Goal: Task Accomplishment & Management: Manage account settings

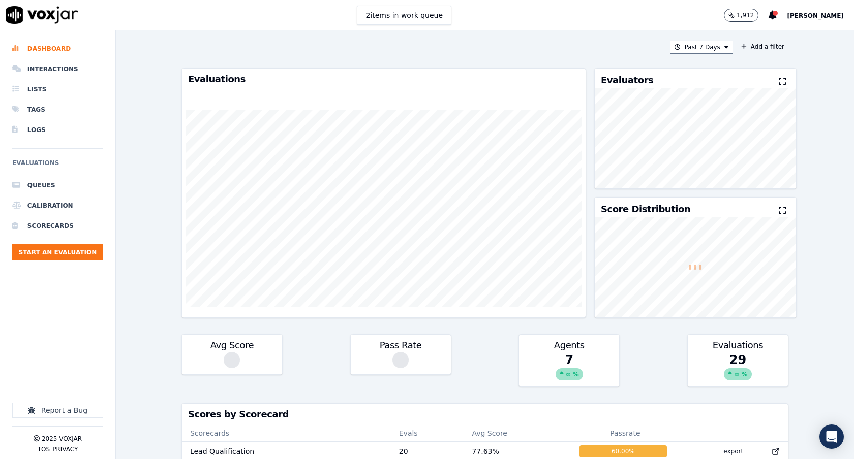
click at [420, 44] on div "Past 7 Days Add a filter" at bounding box center [484, 47] width 607 height 13
click at [807, 17] on span "[PERSON_NAME]" at bounding box center [815, 15] width 57 height 7
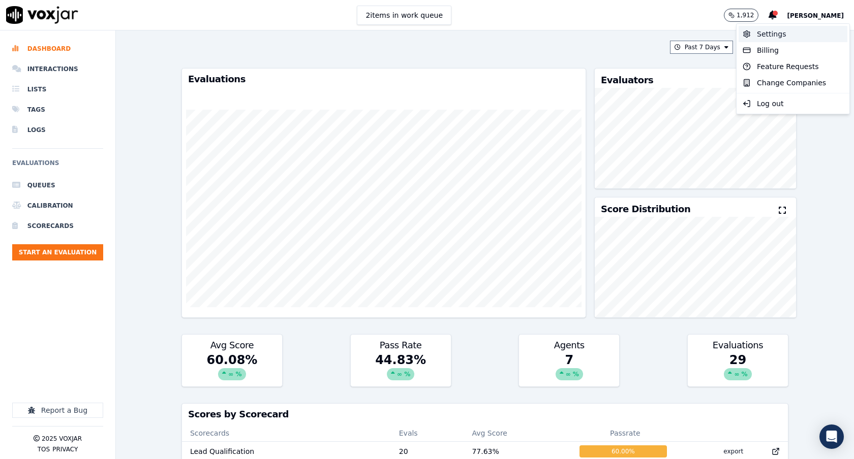
click at [793, 29] on div "Settings" at bounding box center [792, 34] width 109 height 16
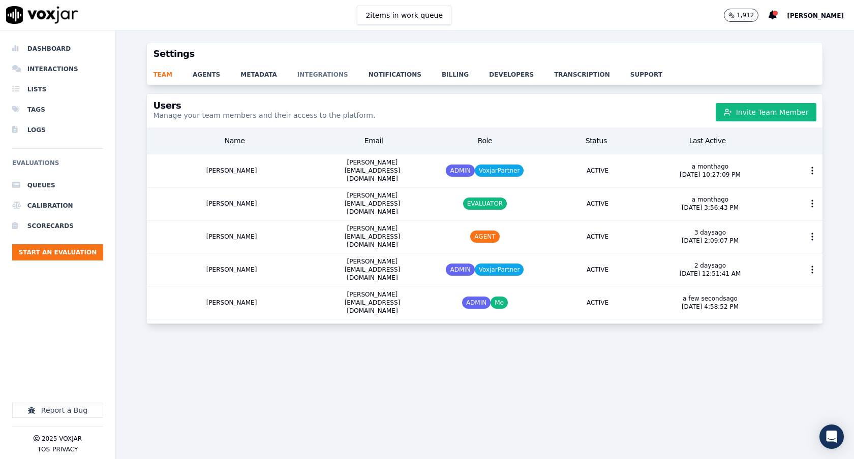
click at [326, 73] on link "integrations" at bounding box center [332, 72] width 71 height 14
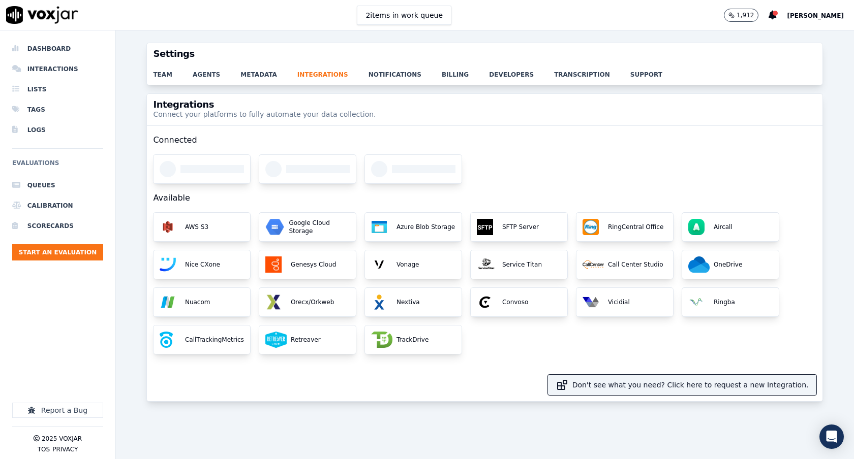
click at [575, 158] on div at bounding box center [484, 169] width 663 height 29
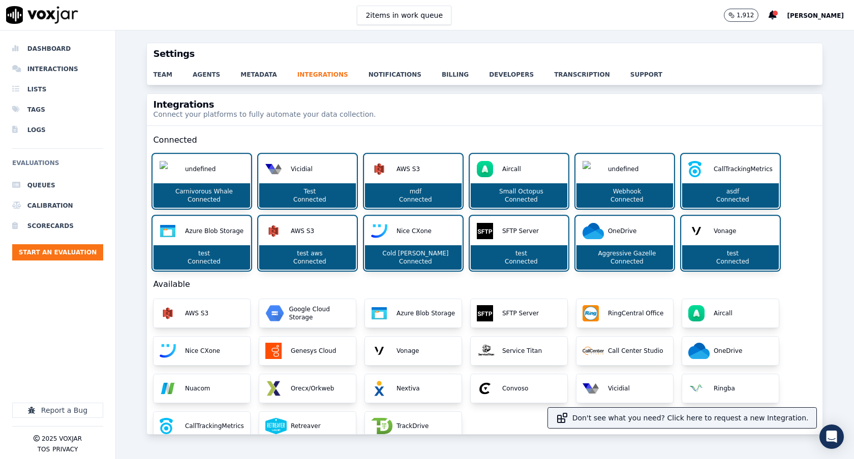
click at [820, 14] on span "[PERSON_NAME]" at bounding box center [815, 15] width 57 height 7
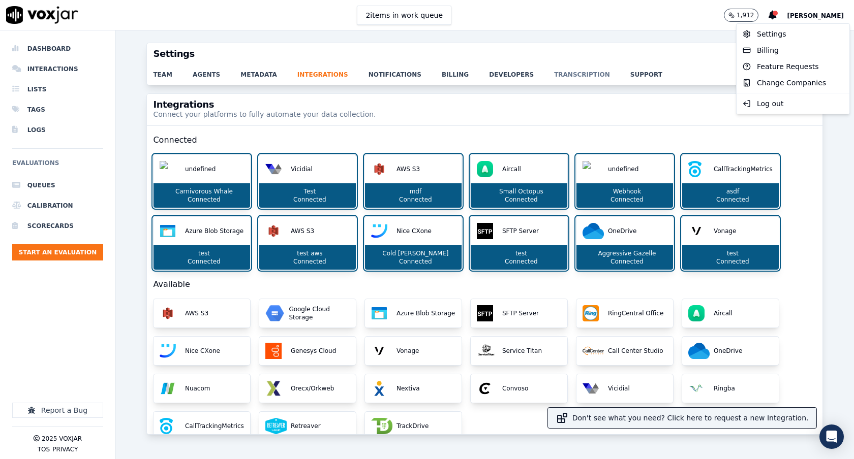
click at [587, 75] on link "transcription" at bounding box center [592, 72] width 76 height 14
